Goal: Task Accomplishment & Management: Manage account settings

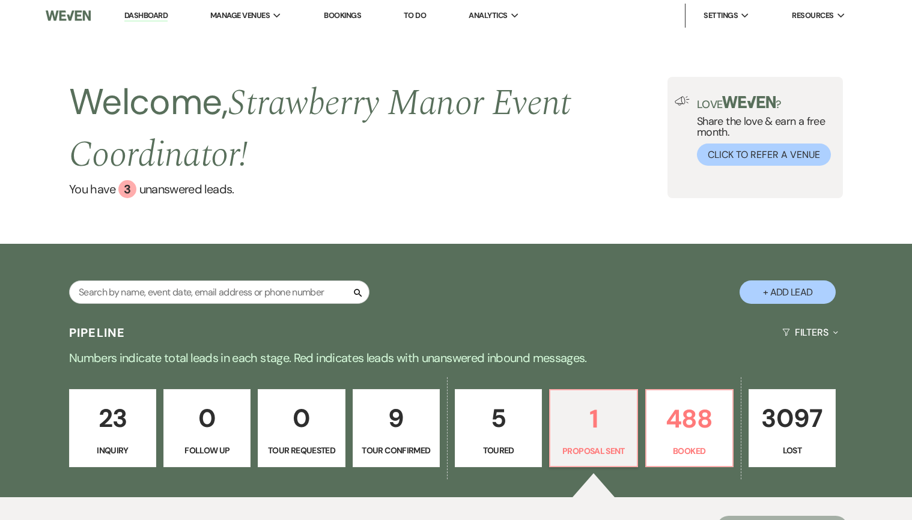
select select "6"
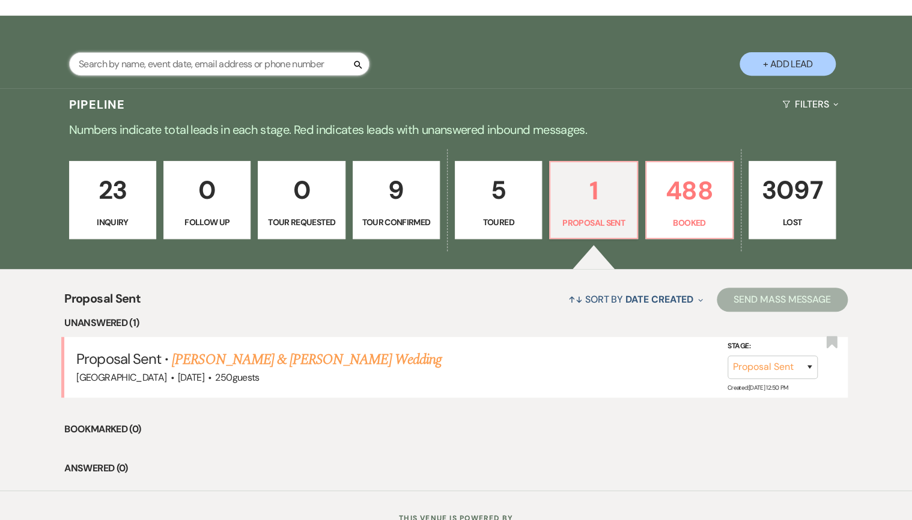
click at [183, 67] on input "text" at bounding box center [219, 63] width 300 height 23
type input "[PERSON_NAME]"
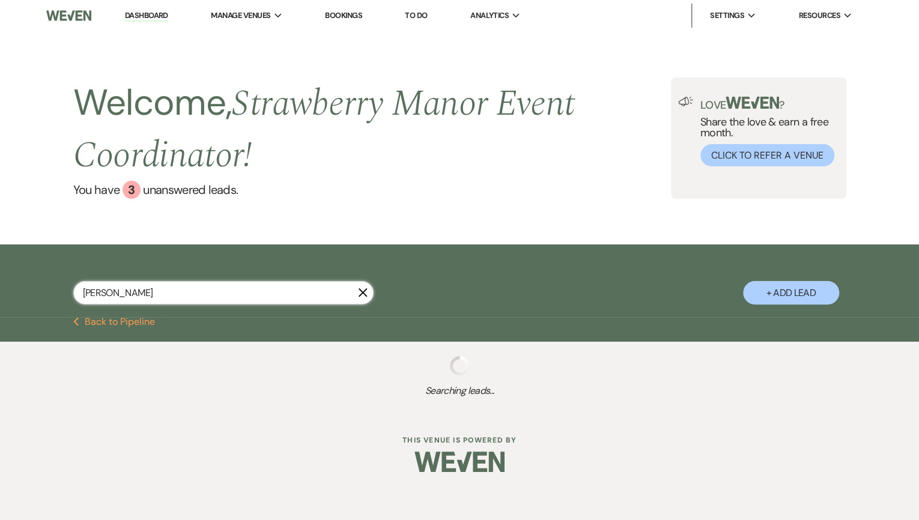
select select "6"
select select "8"
select select "5"
select select "8"
select select "5"
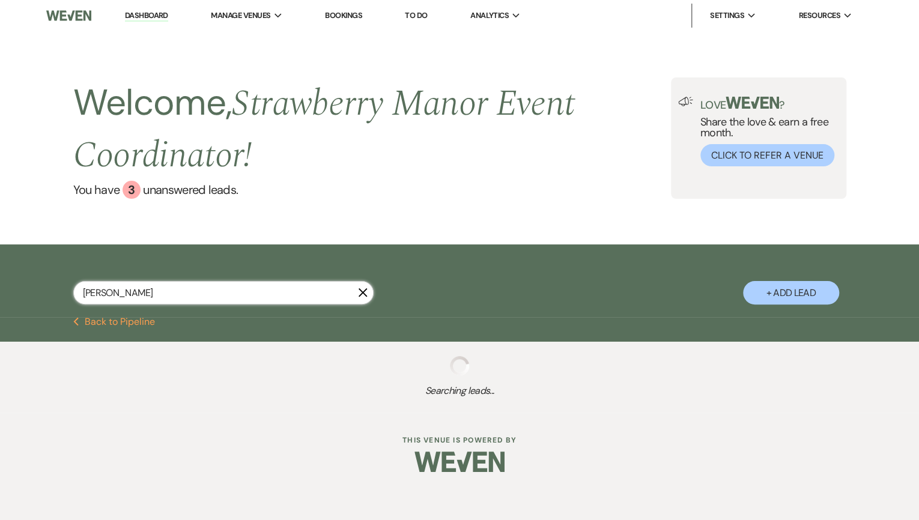
select select "8"
select select "4"
select select "8"
select select "5"
select select "8"
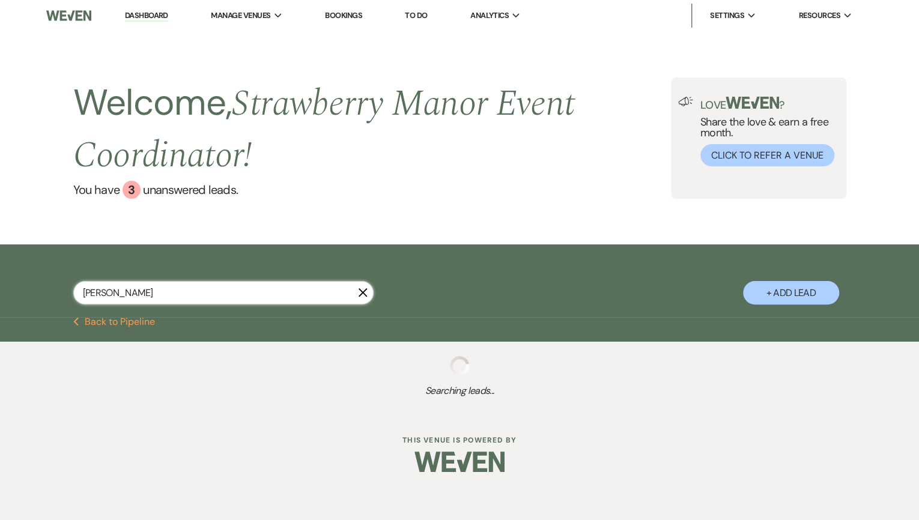
select select "5"
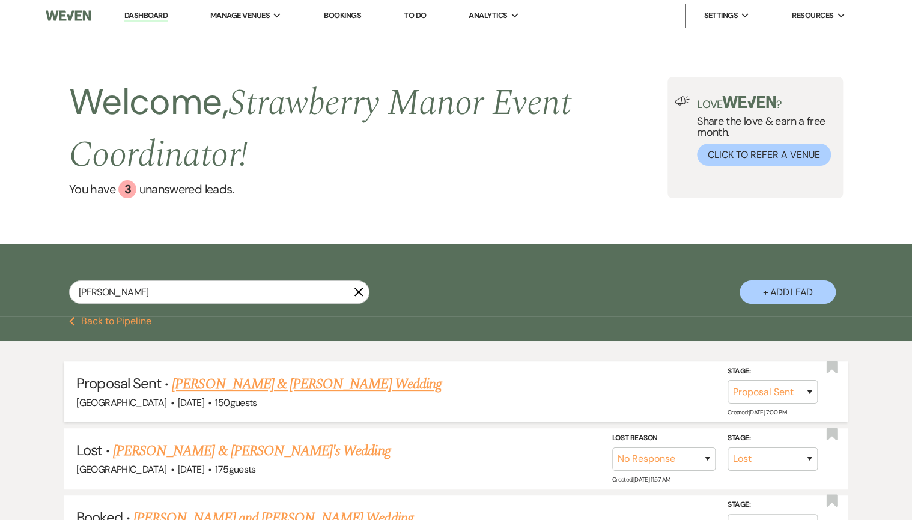
click at [306, 387] on link "[PERSON_NAME] & [PERSON_NAME] Wedding" at bounding box center [306, 384] width 269 height 22
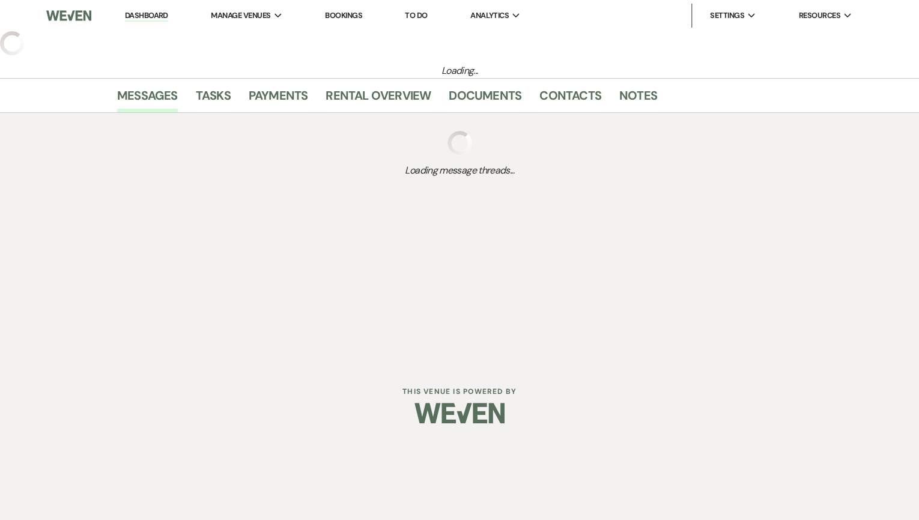
select select "6"
select select "5"
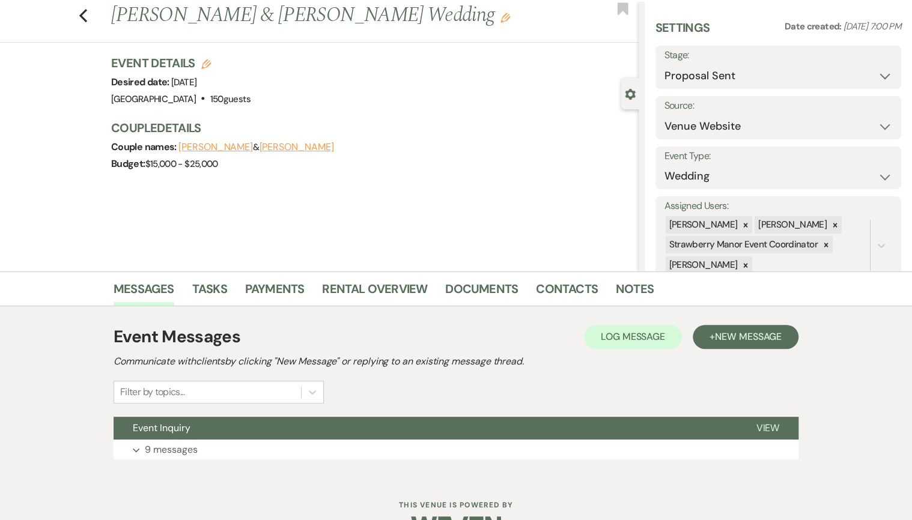
scroll to position [65, 0]
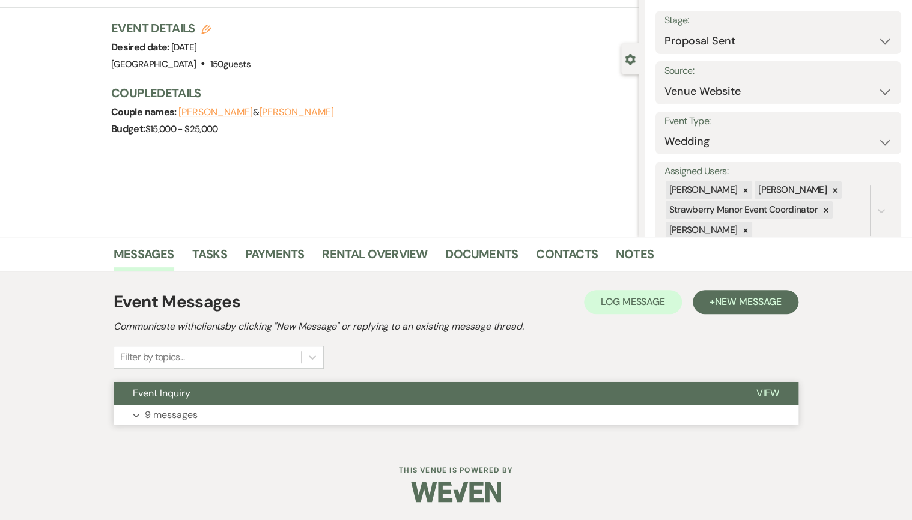
click at [306, 414] on button "Expand 9 messages" at bounding box center [455, 415] width 685 height 20
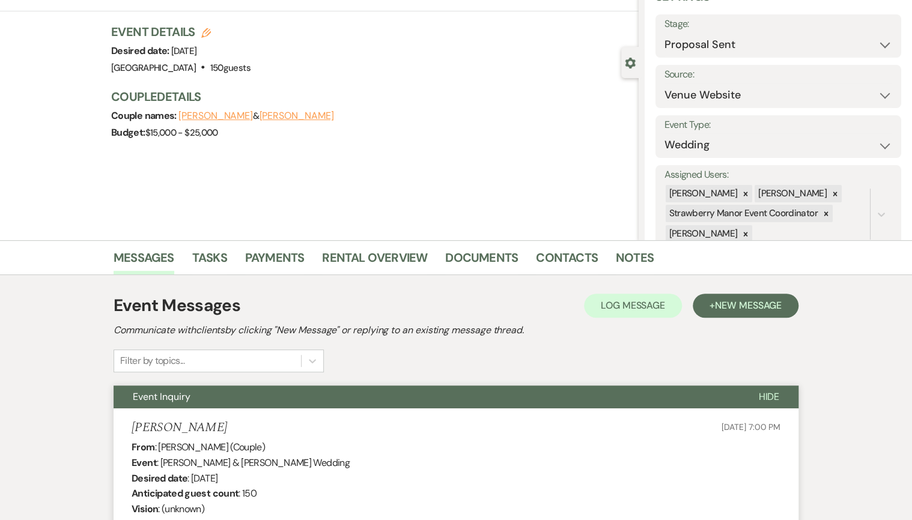
scroll to position [0, 0]
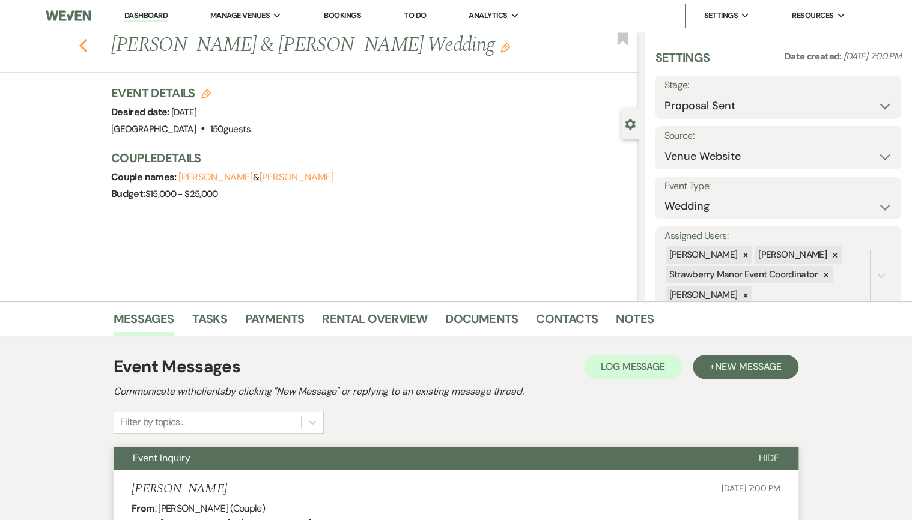
click at [86, 45] on icon "Previous" at bounding box center [83, 45] width 9 height 14
select select "6"
select select "8"
select select "5"
select select "8"
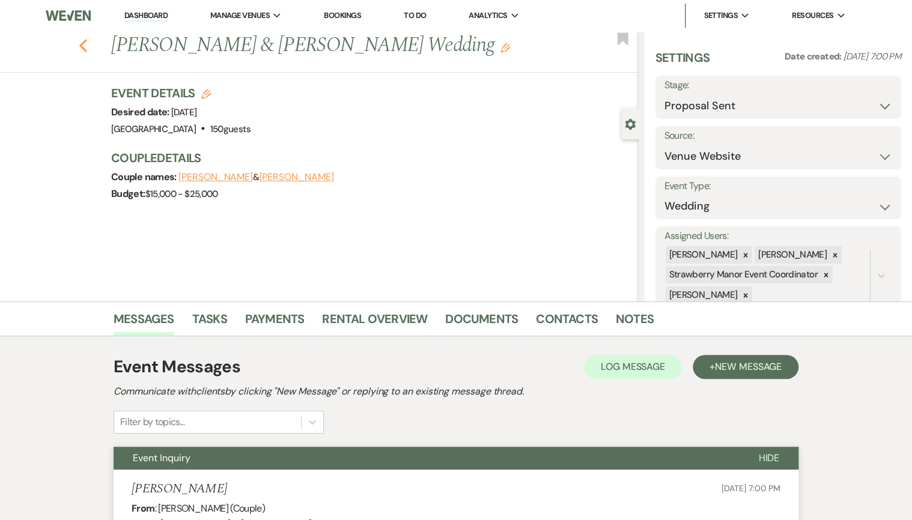
select select "5"
select select "8"
select select "4"
select select "8"
select select "5"
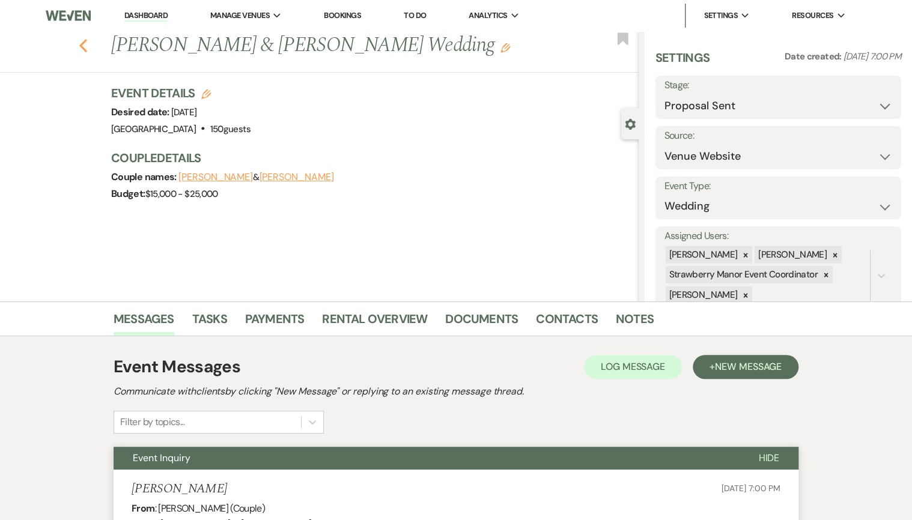
select select "8"
select select "5"
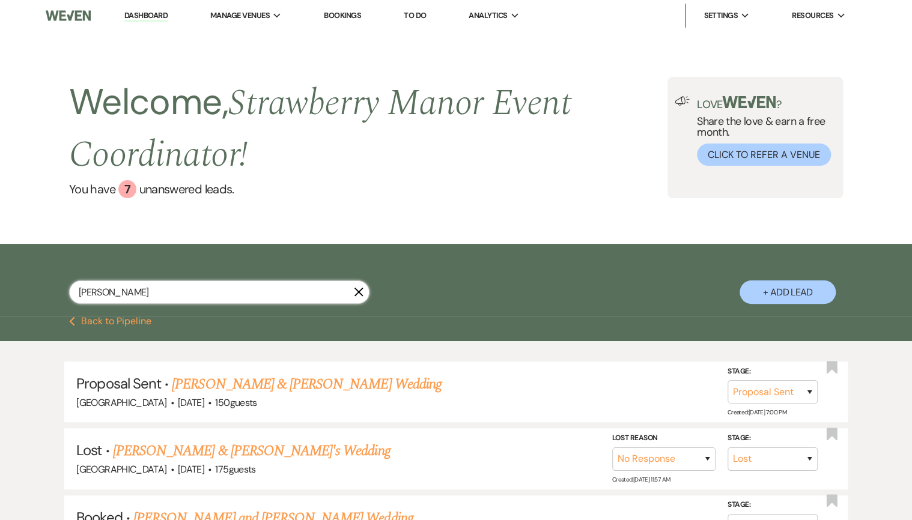
click at [131, 289] on input "[PERSON_NAME]" at bounding box center [219, 291] width 300 height 23
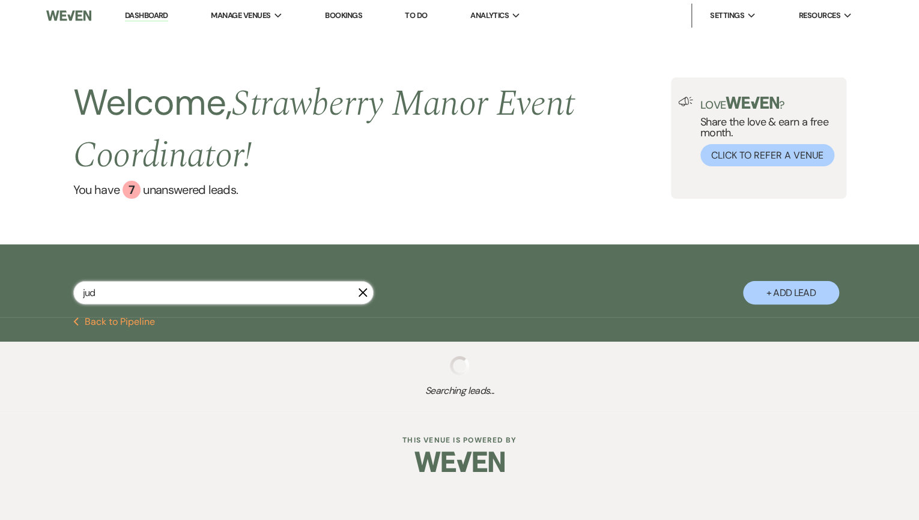
type input "[PERSON_NAME]"
select select "4"
select select "8"
select select "5"
select select "8"
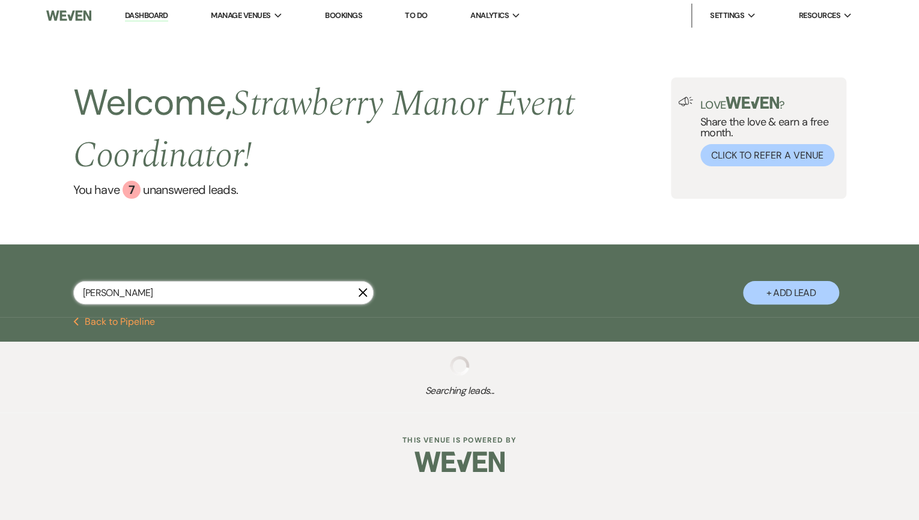
select select "5"
select select "8"
select select "5"
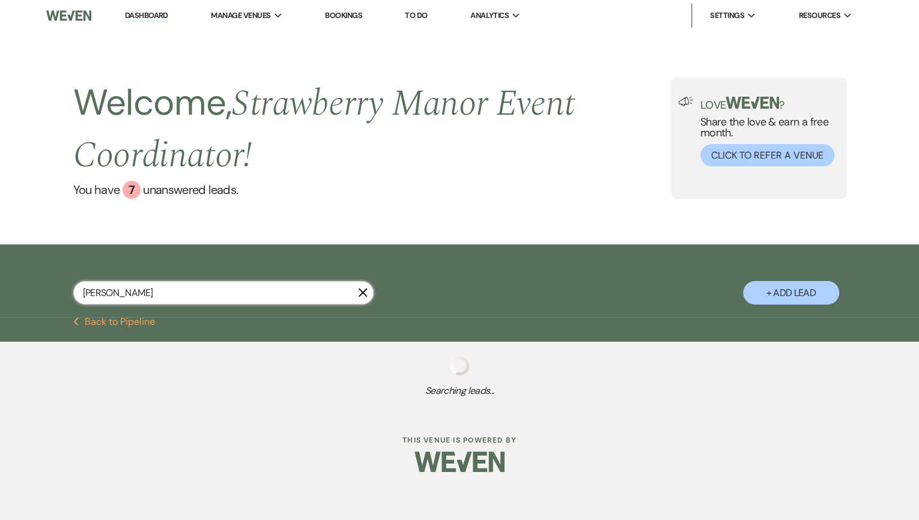
select select "8"
select select "5"
select select "8"
select select "5"
select select "8"
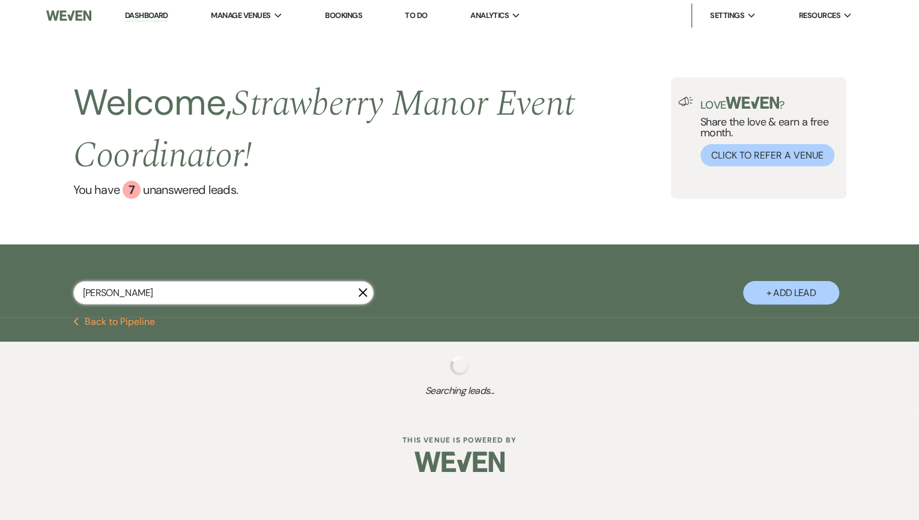
select select "8"
select select "5"
select select "8"
select select "5"
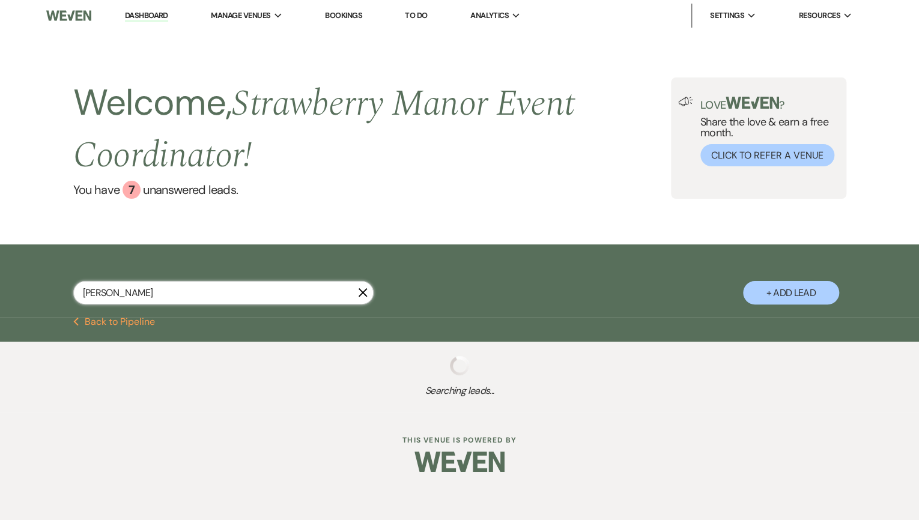
select select "8"
select select "5"
select select "8"
select select "5"
select select "8"
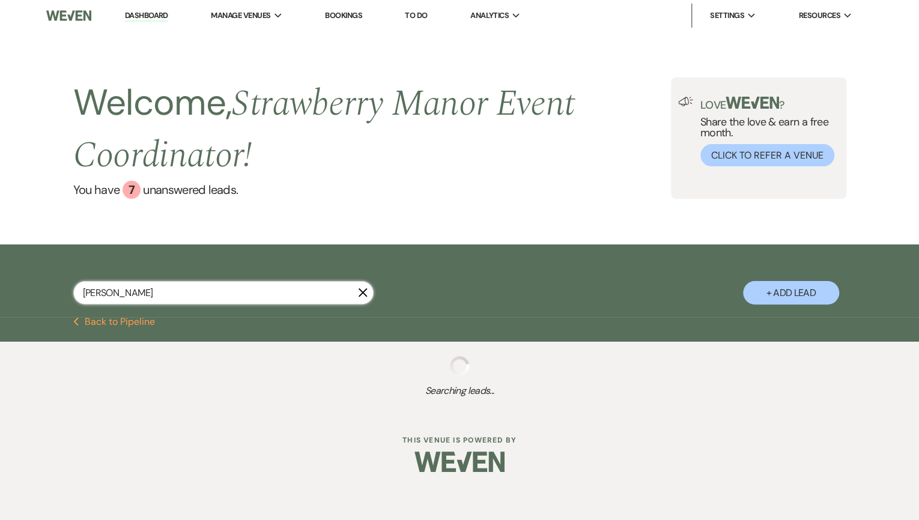
select select "4"
select select "8"
select select "5"
select select "8"
select select "5"
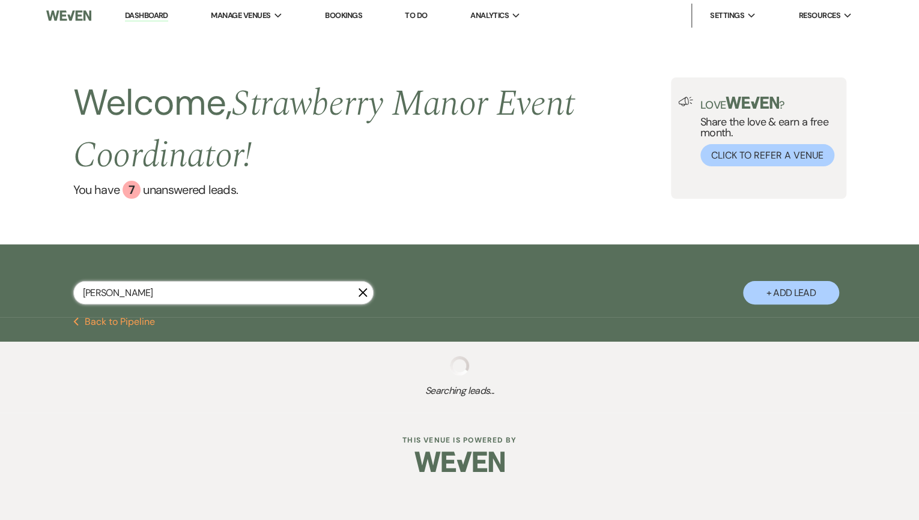
select select "8"
select select "5"
select select "8"
select select "5"
select select "8"
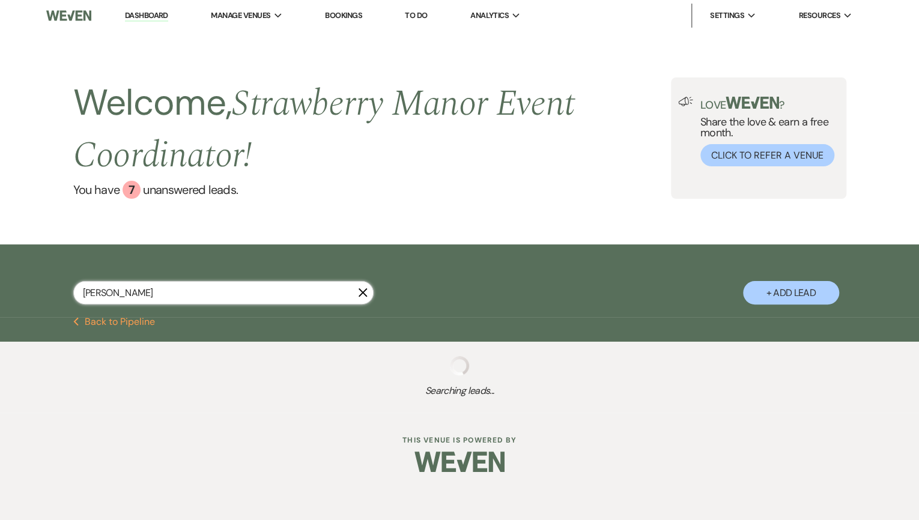
select select "5"
select select "8"
select select "5"
select select "8"
select select "5"
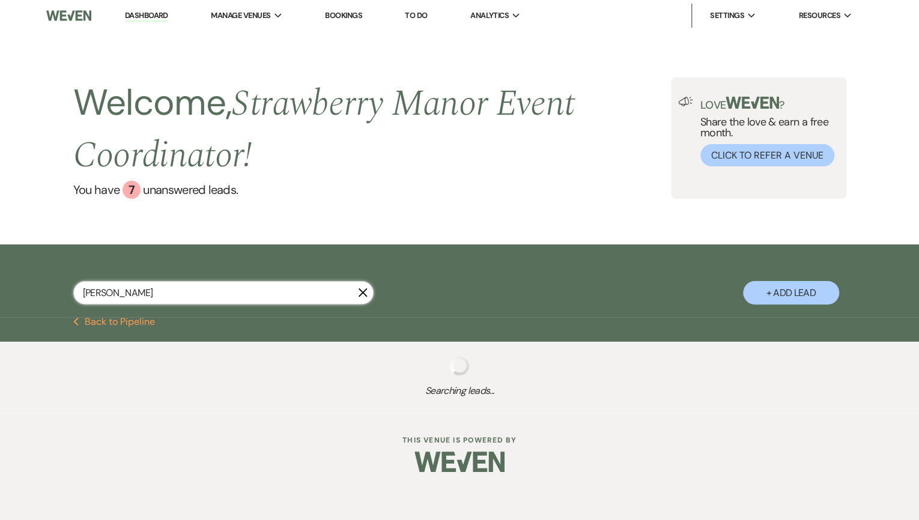
select select "8"
select select "5"
select select "8"
select select "5"
select select "8"
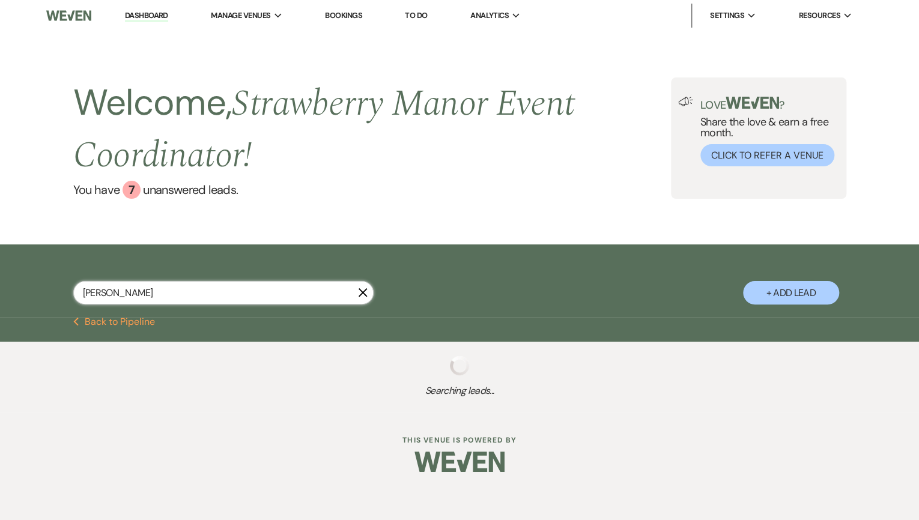
select select "5"
select select "8"
select select "5"
select select "8"
select select "5"
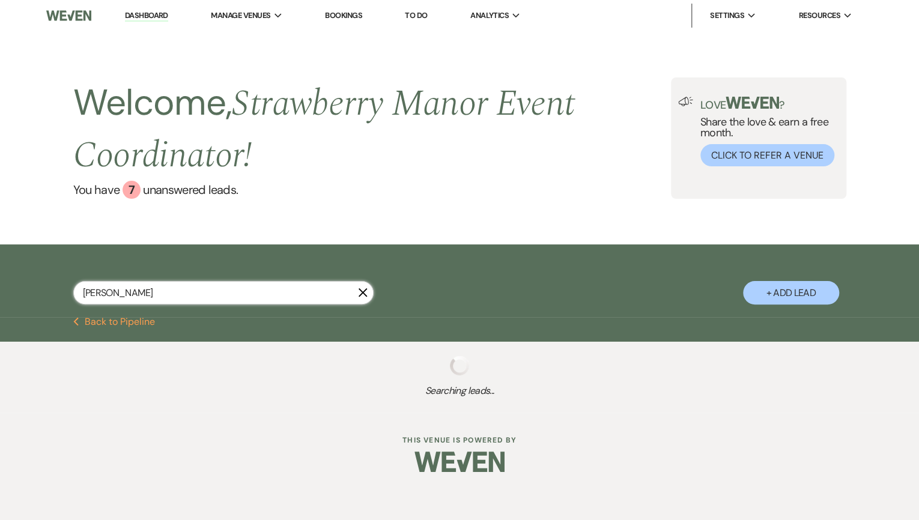
select select "8"
select select "5"
select select "8"
select select "5"
select select "8"
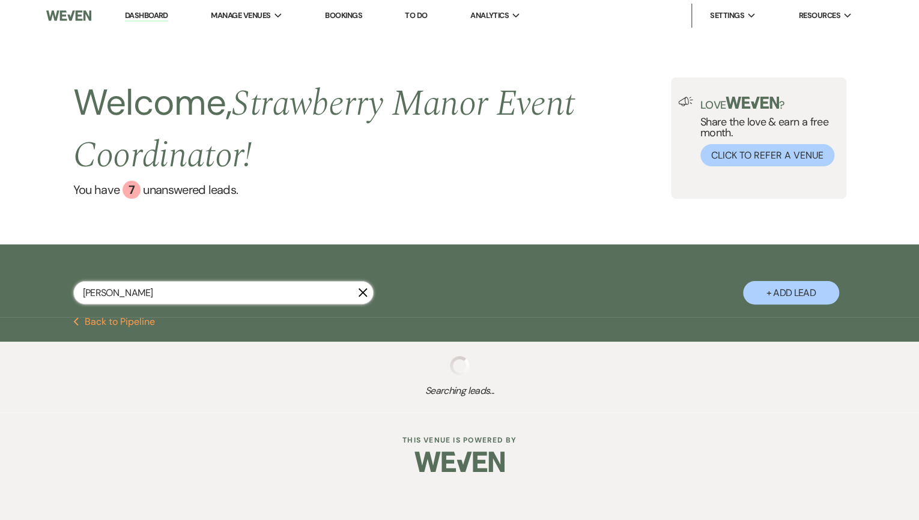
select select "5"
select select "8"
select select "5"
select select "8"
select select "5"
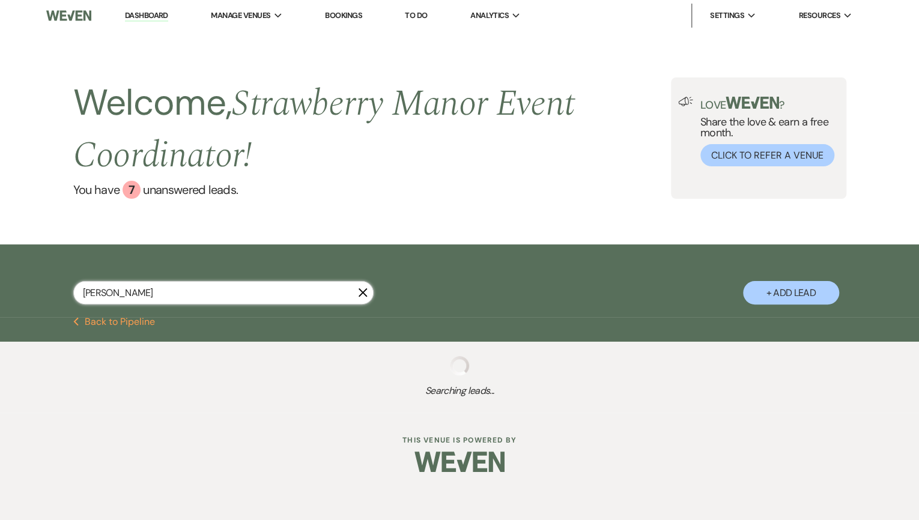
select select "8"
select select "5"
select select "8"
select select "5"
select select "8"
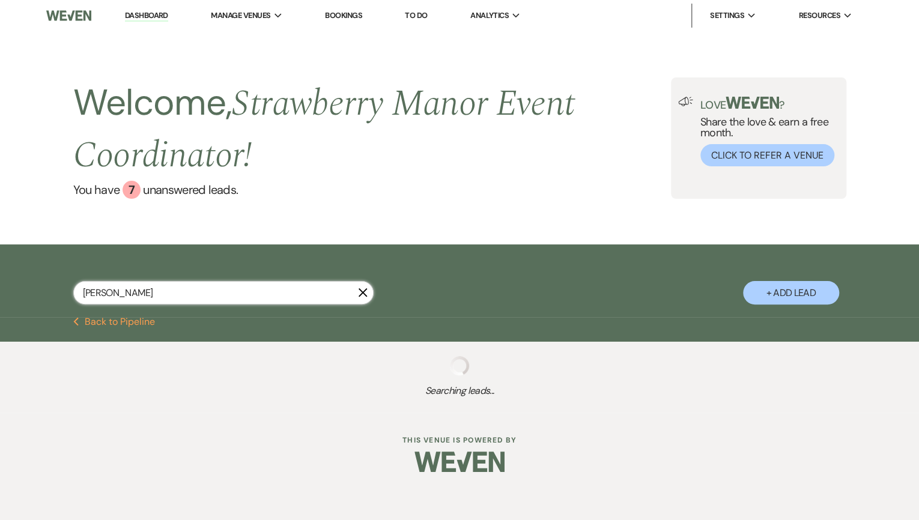
select select "5"
select select "8"
select select "3"
select select "8"
select select "3"
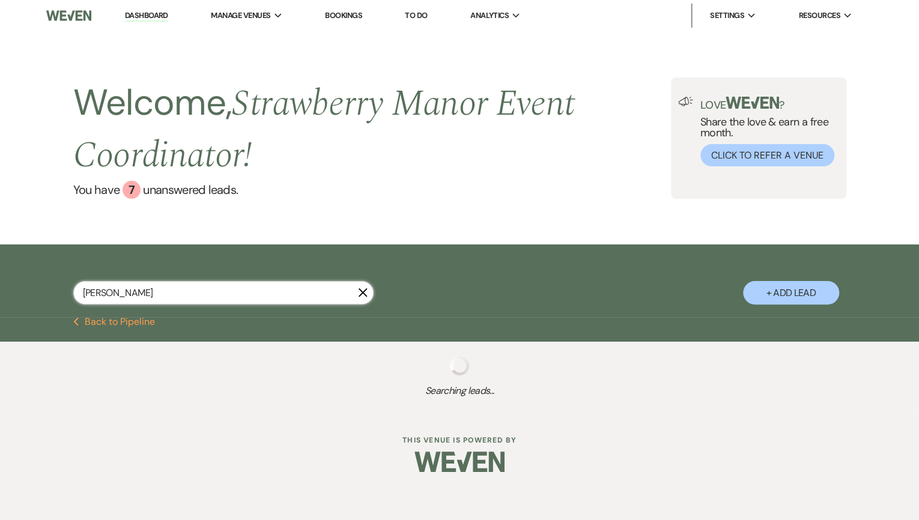
select select "8"
select select "5"
select select "8"
select select "5"
select select "8"
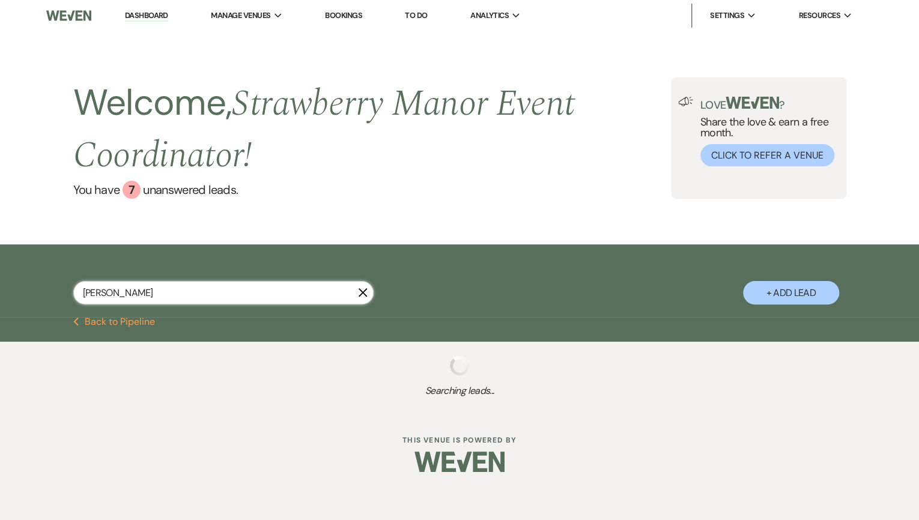
select select "5"
select select "8"
select select "5"
select select "8"
select select "5"
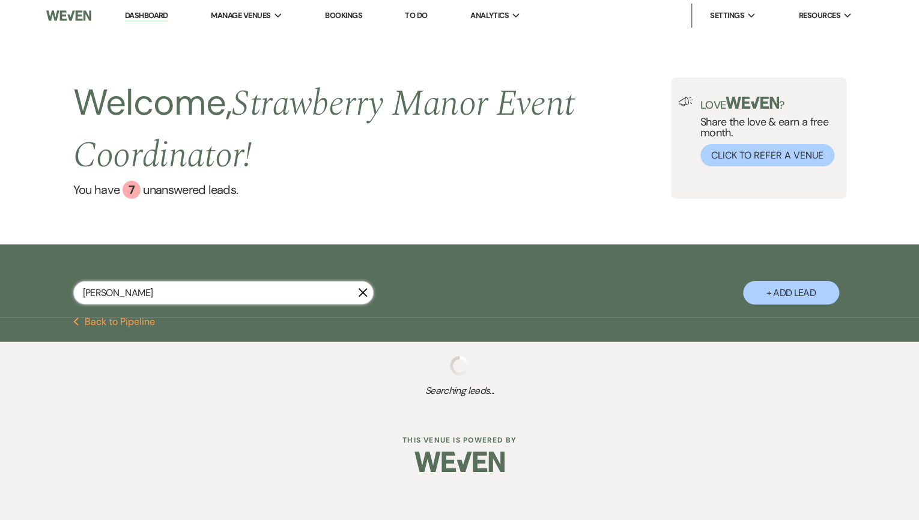
select select "8"
select select "5"
select select "8"
select select "5"
select select "8"
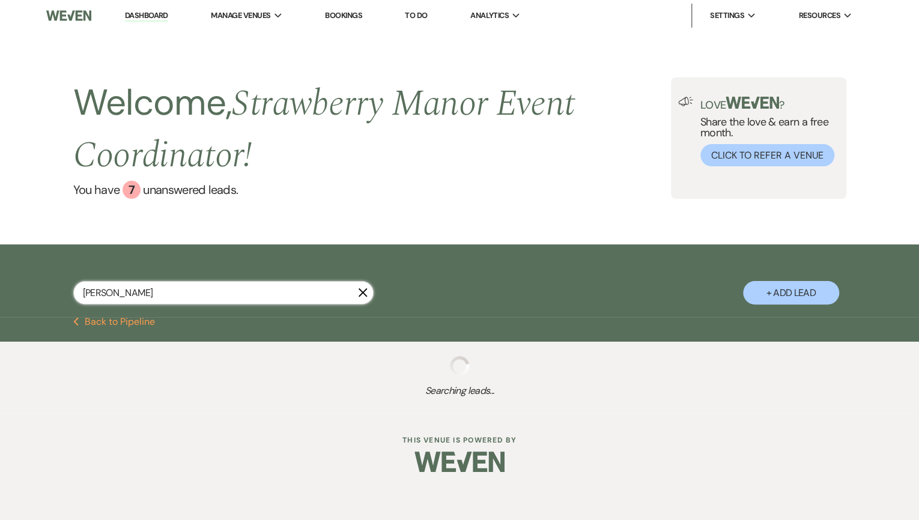
select select "5"
select select "8"
select select "5"
select select "8"
select select "5"
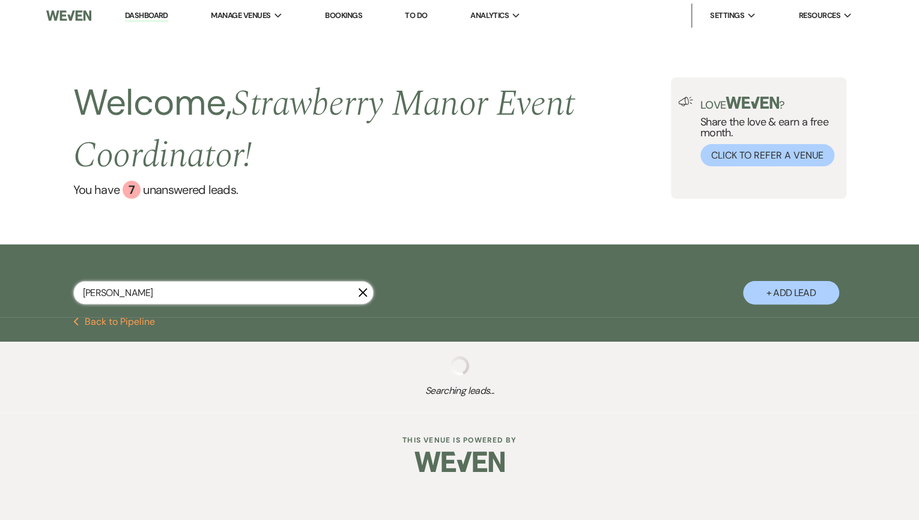
select select "8"
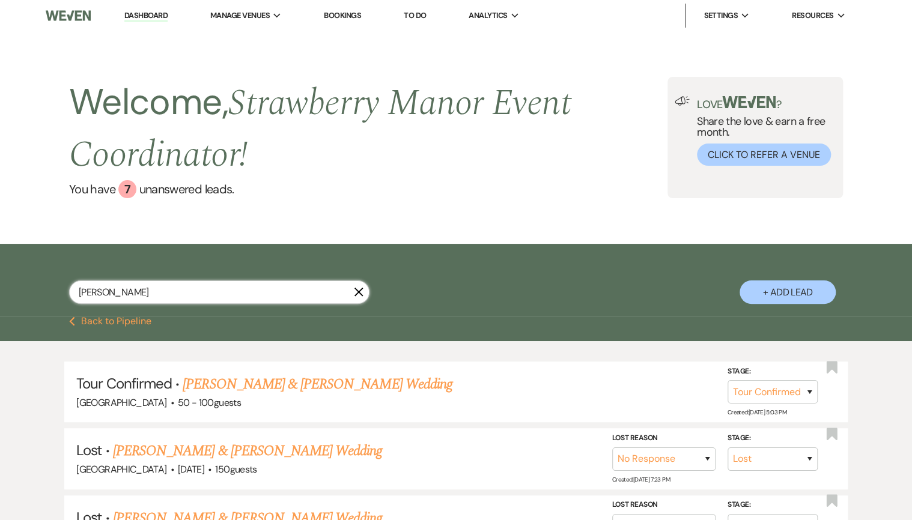
type input "[PERSON_NAME]"
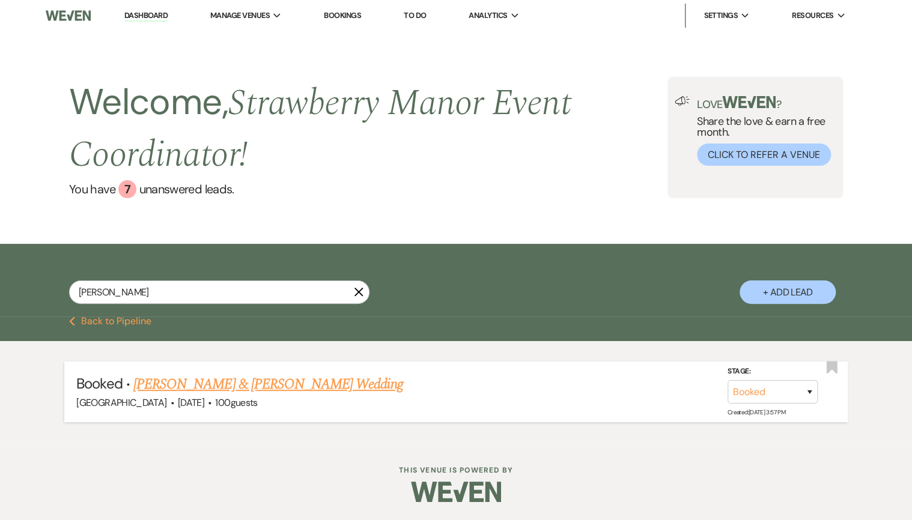
click at [166, 394] on link "[PERSON_NAME] & [PERSON_NAME] Wedding" at bounding box center [267, 384] width 269 height 22
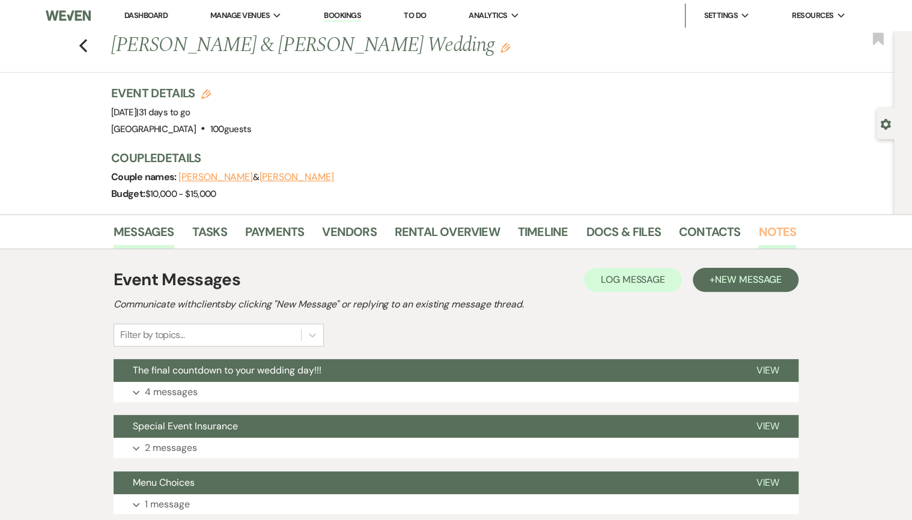
click at [788, 229] on link "Notes" at bounding box center [777, 235] width 38 height 26
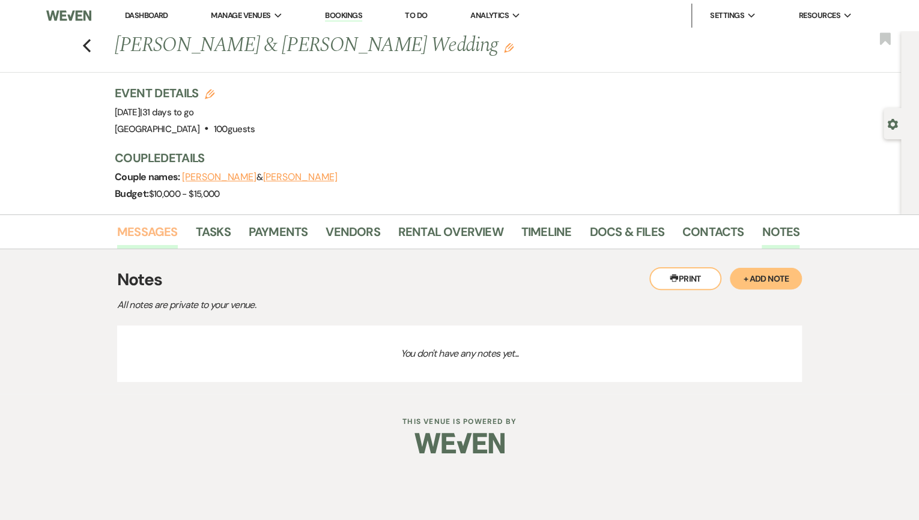
click at [149, 234] on link "Messages" at bounding box center [147, 235] width 61 height 26
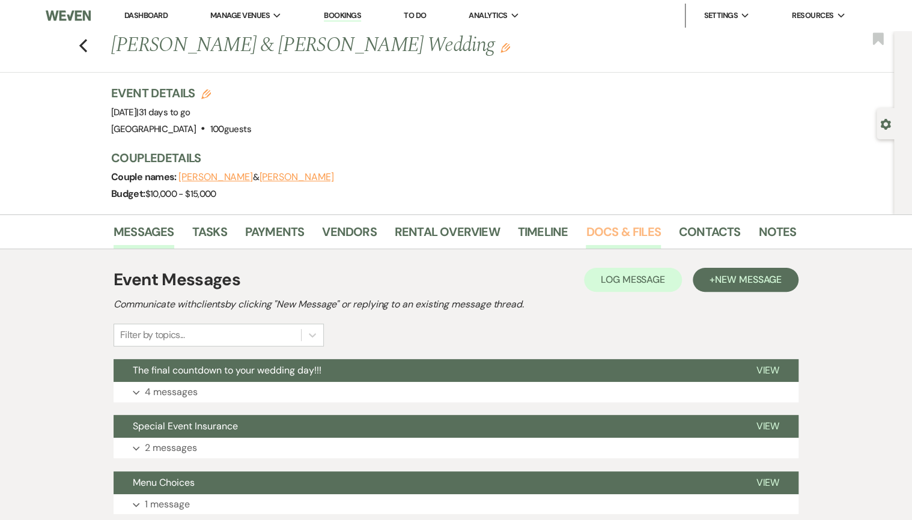
click at [622, 243] on link "Docs & Files" at bounding box center [622, 235] width 74 height 26
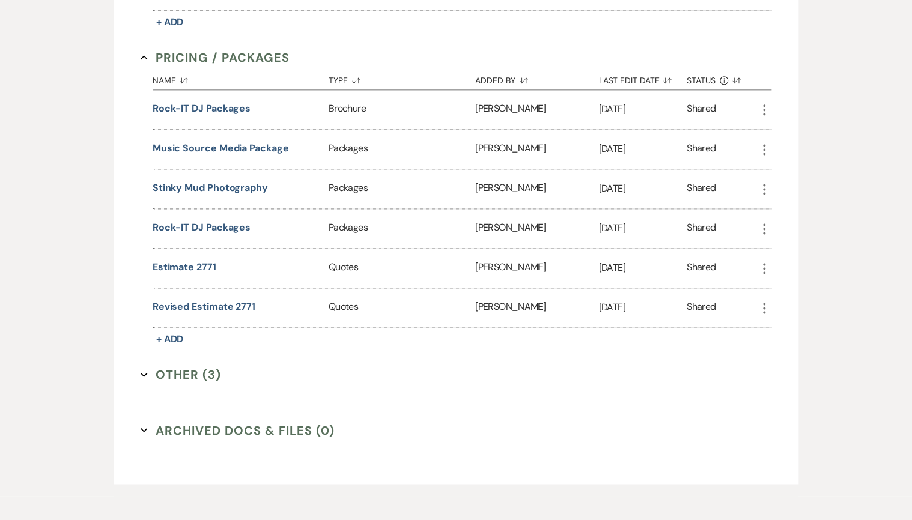
scroll to position [767, 0]
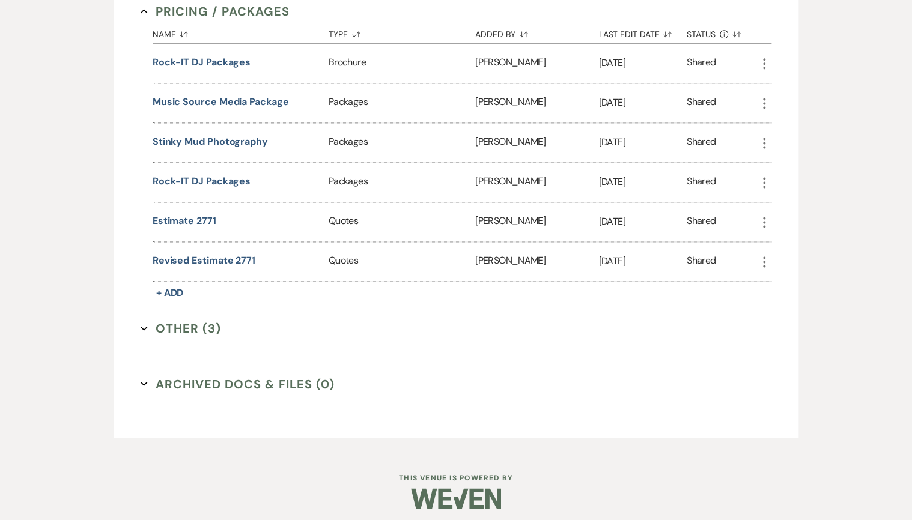
click at [193, 325] on button "Other (3) Expand" at bounding box center [181, 328] width 80 height 18
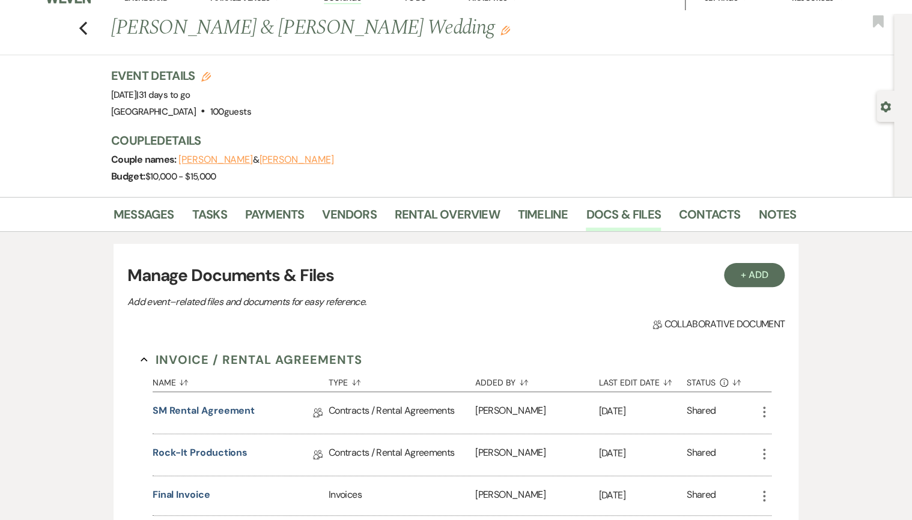
scroll to position [0, 0]
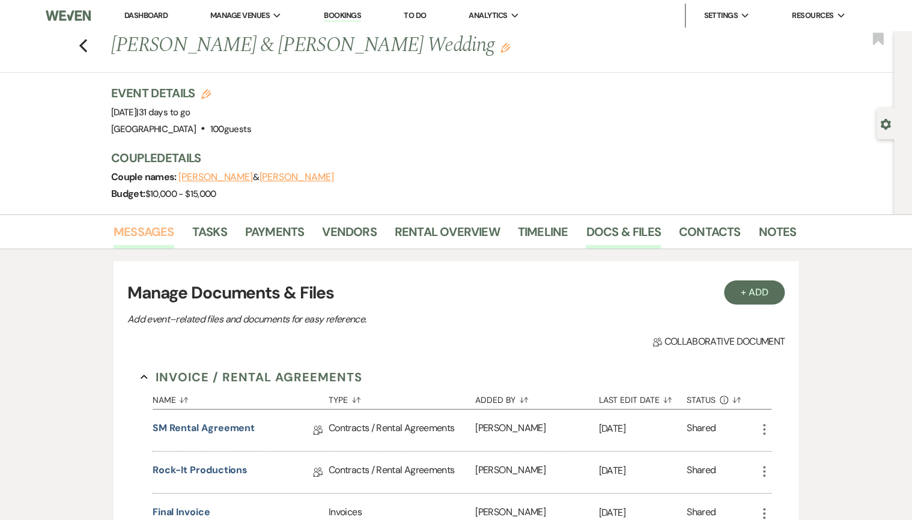
click at [150, 229] on link "Messages" at bounding box center [143, 235] width 61 height 26
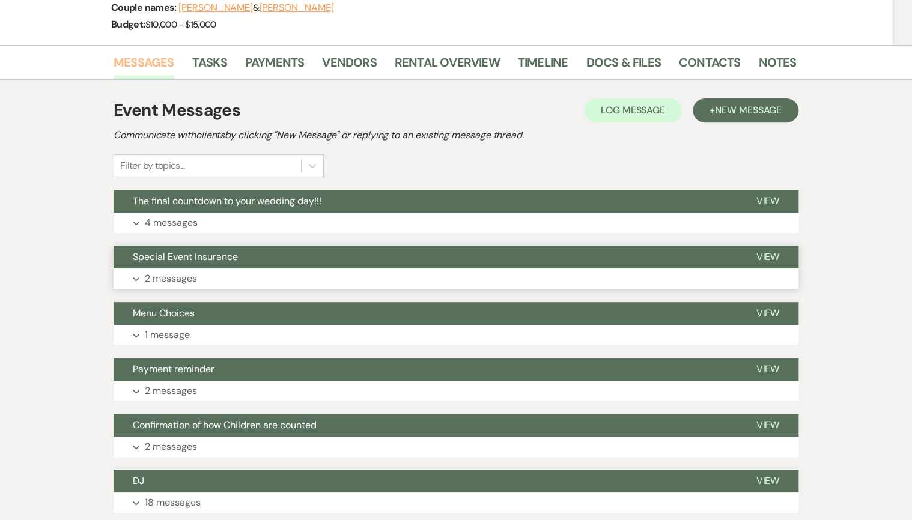
scroll to position [240, 0]
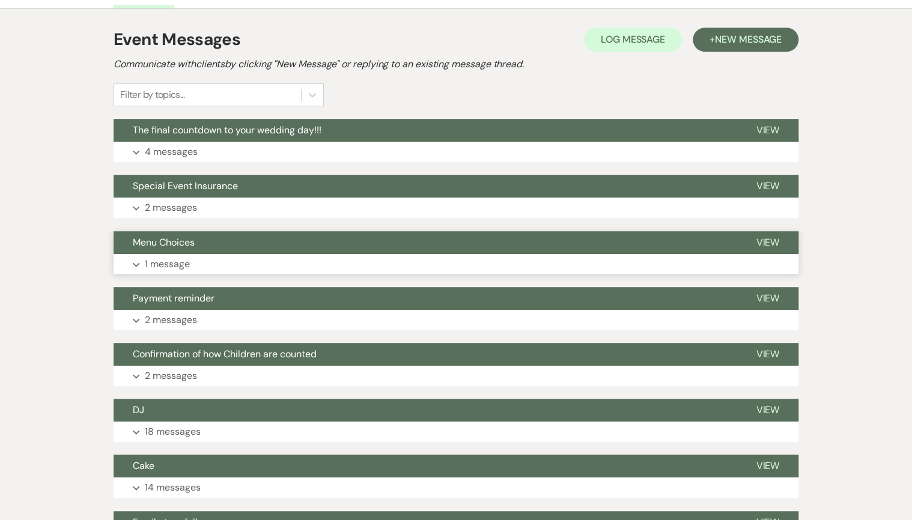
click at [190, 264] on button "Expand 1 message" at bounding box center [455, 264] width 685 height 20
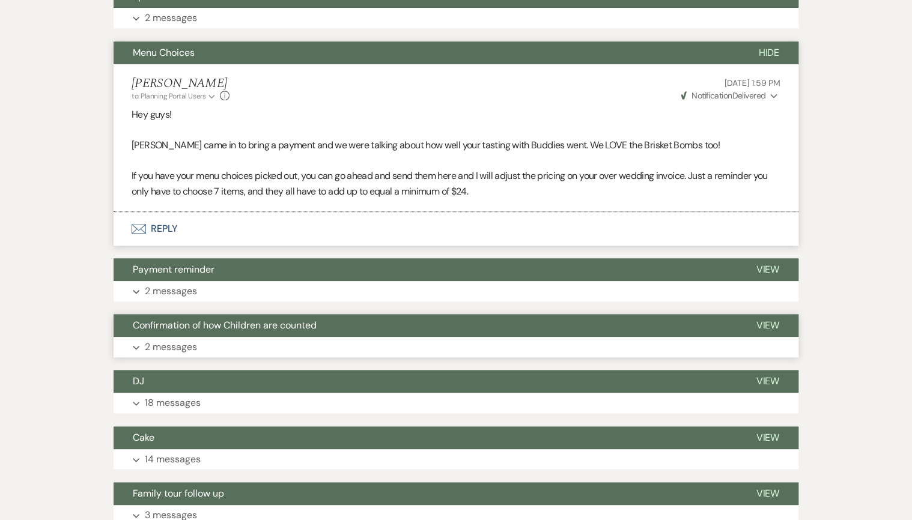
scroll to position [480, 0]
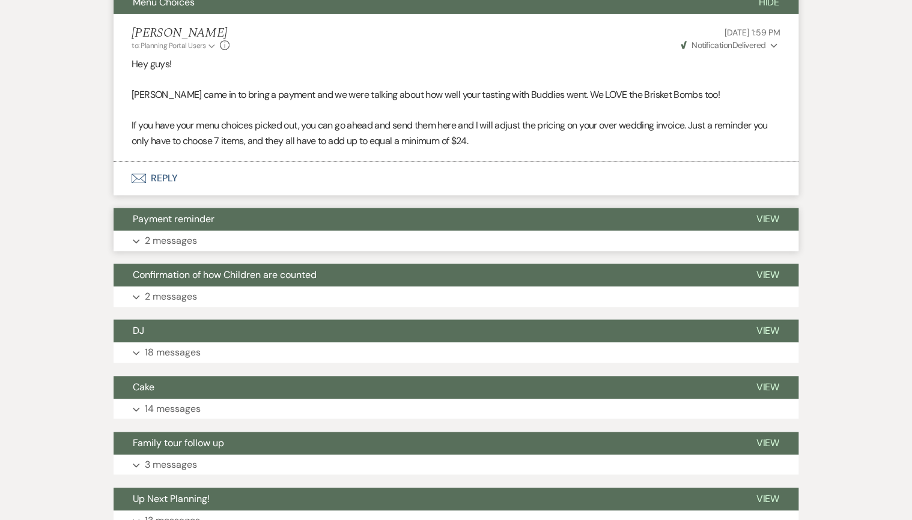
click at [191, 240] on p "2 messages" at bounding box center [171, 241] width 52 height 16
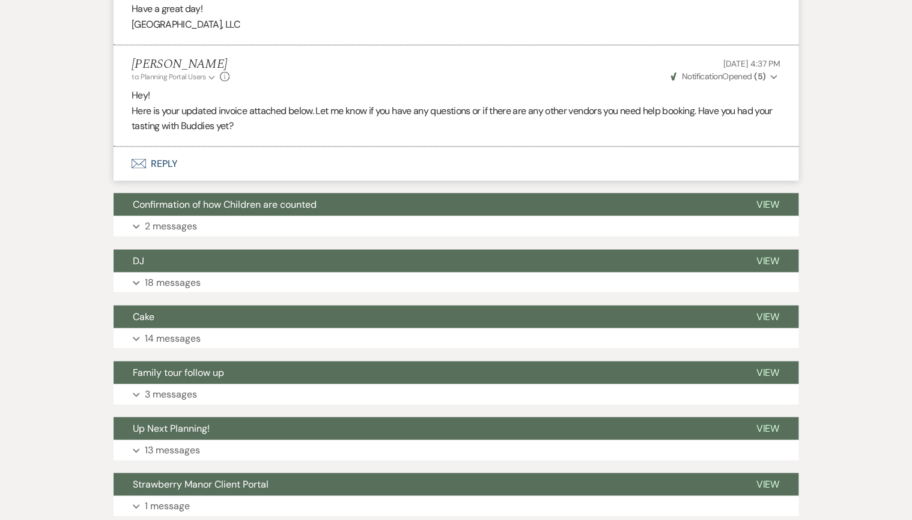
scroll to position [1009, 0]
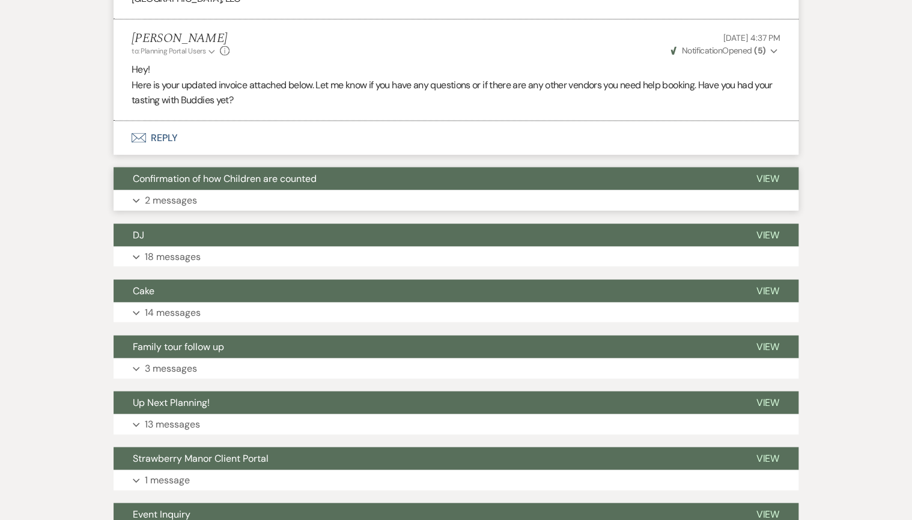
click at [187, 198] on p "2 messages" at bounding box center [171, 200] width 52 height 16
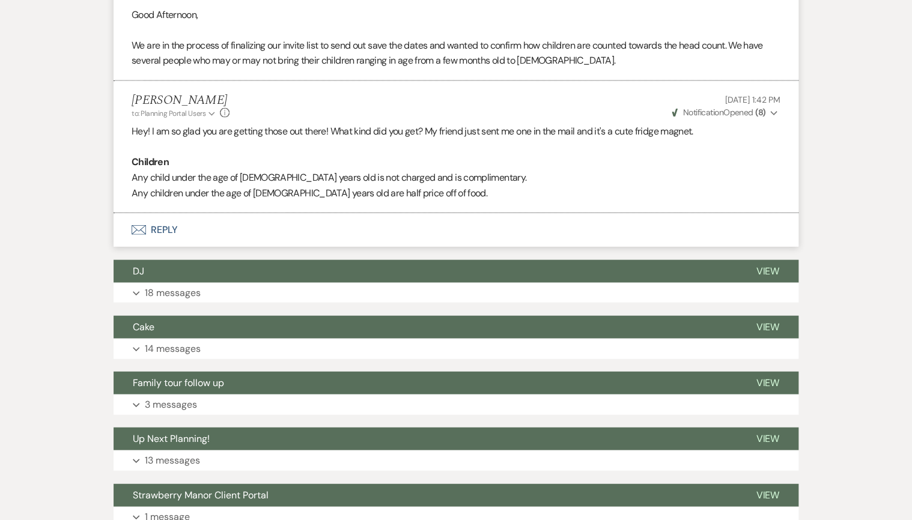
scroll to position [1297, 0]
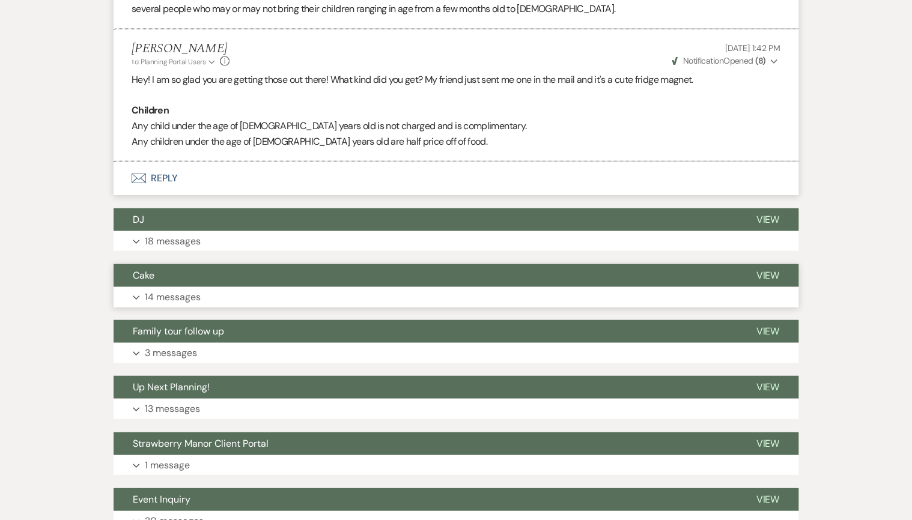
click at [190, 280] on button "Cake" at bounding box center [424, 275] width 623 height 23
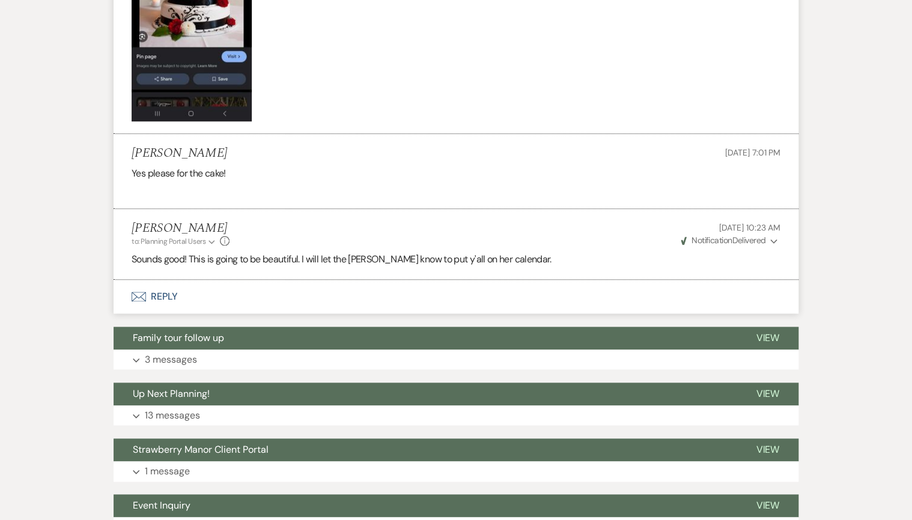
scroll to position [2949, 0]
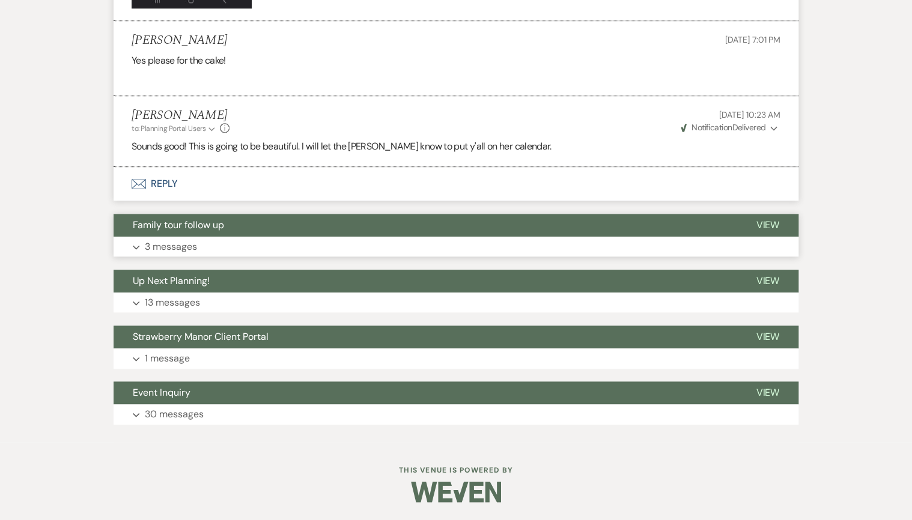
click at [229, 235] on button "Family tour follow up" at bounding box center [424, 225] width 623 height 23
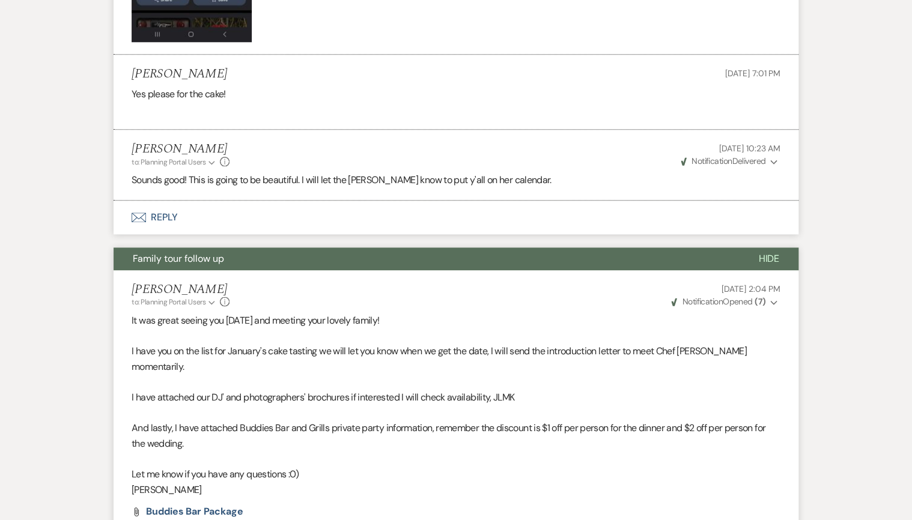
scroll to position [2901, 0]
